Goal: Contribute content: Add original content to the website for others to see

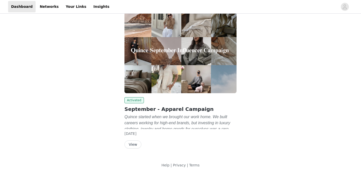
scroll to position [36, 0]
click at [135, 146] on button "View" at bounding box center [132, 144] width 17 height 8
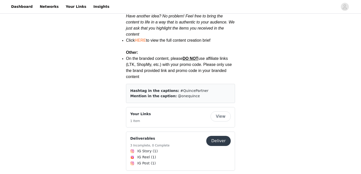
scroll to position [737, 0]
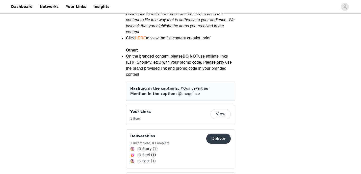
click at [220, 133] on button "Deliver" at bounding box center [218, 138] width 24 height 10
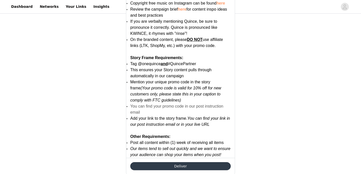
click at [182, 167] on button "Deliver" at bounding box center [180, 166] width 100 height 8
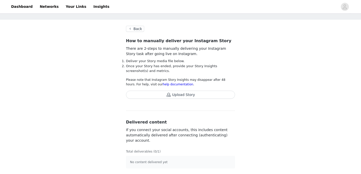
click at [137, 31] on button "Back" at bounding box center [135, 29] width 18 height 6
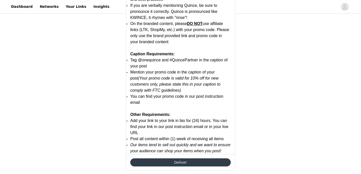
click at [179, 164] on button "Deliver" at bounding box center [180, 162] width 100 height 8
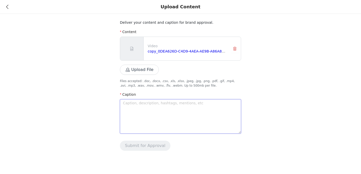
click at [129, 102] on textarea at bounding box center [180, 116] width 121 height 34
paste textarea "👗✨ New drop from @onequince just arrived and I’m loving it! 💎 Luxe fabrics ✔️ 💸…"
type textarea "👗✨ New drop from @onequince just arrived and I’m loving it! 💎 Luxe fabrics ✔️ 💸…"
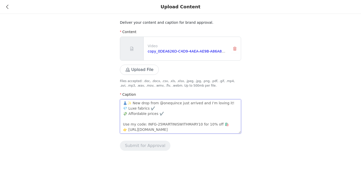
scroll to position [16, 0]
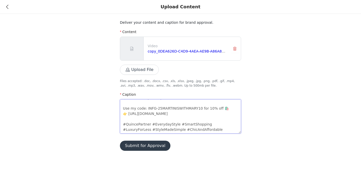
type textarea "👗✨ New drop from @onequince just arrived and I’m loving it! 💎 Luxe fabrics ✔️ 💸…"
click at [154, 144] on button "Submit for Approval" at bounding box center [145, 145] width 50 height 10
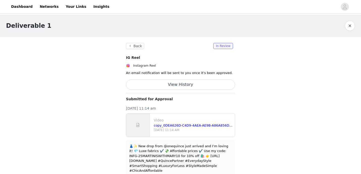
scroll to position [0, 0]
